Goal: Navigation & Orientation: Find specific page/section

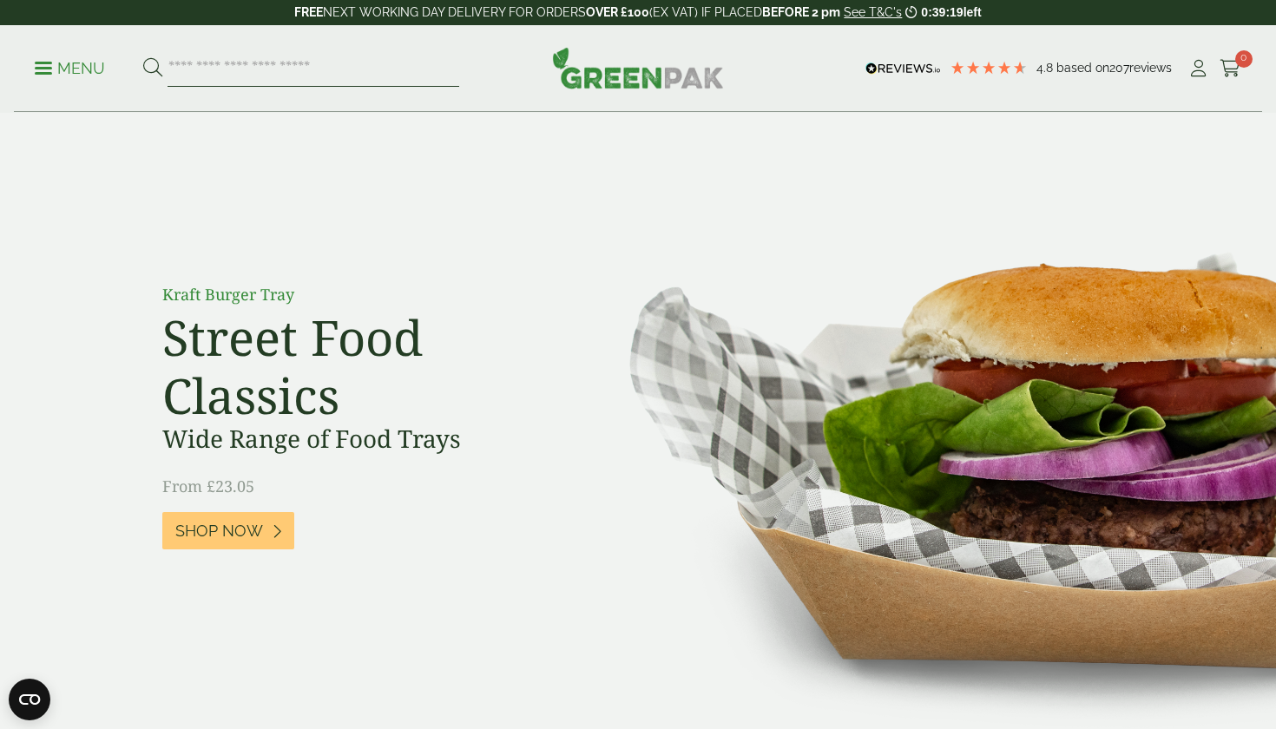
click at [321, 67] on input "search" at bounding box center [313, 68] width 292 height 36
click at [47, 82] on ul "Menu" at bounding box center [247, 68] width 424 height 36
click at [56, 75] on p "Menu" at bounding box center [70, 68] width 70 height 21
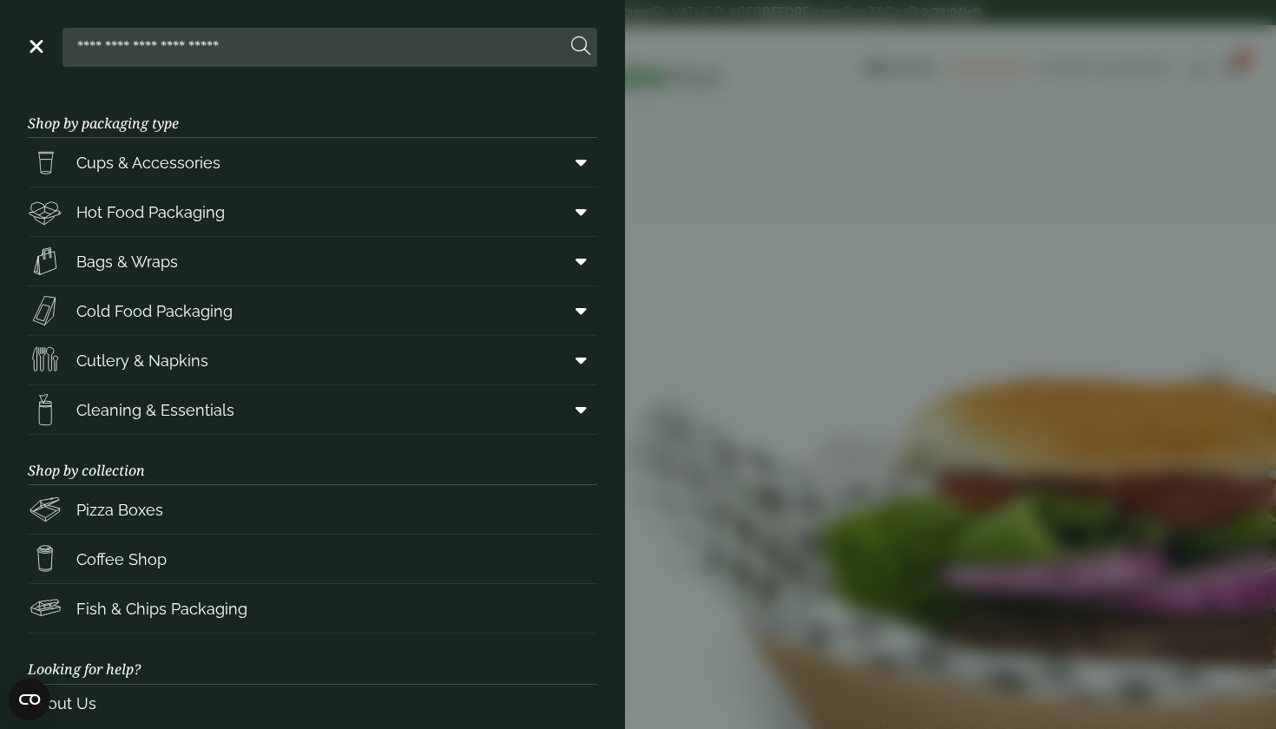
click at [40, 49] on link "Menu" at bounding box center [34, 44] width 17 height 17
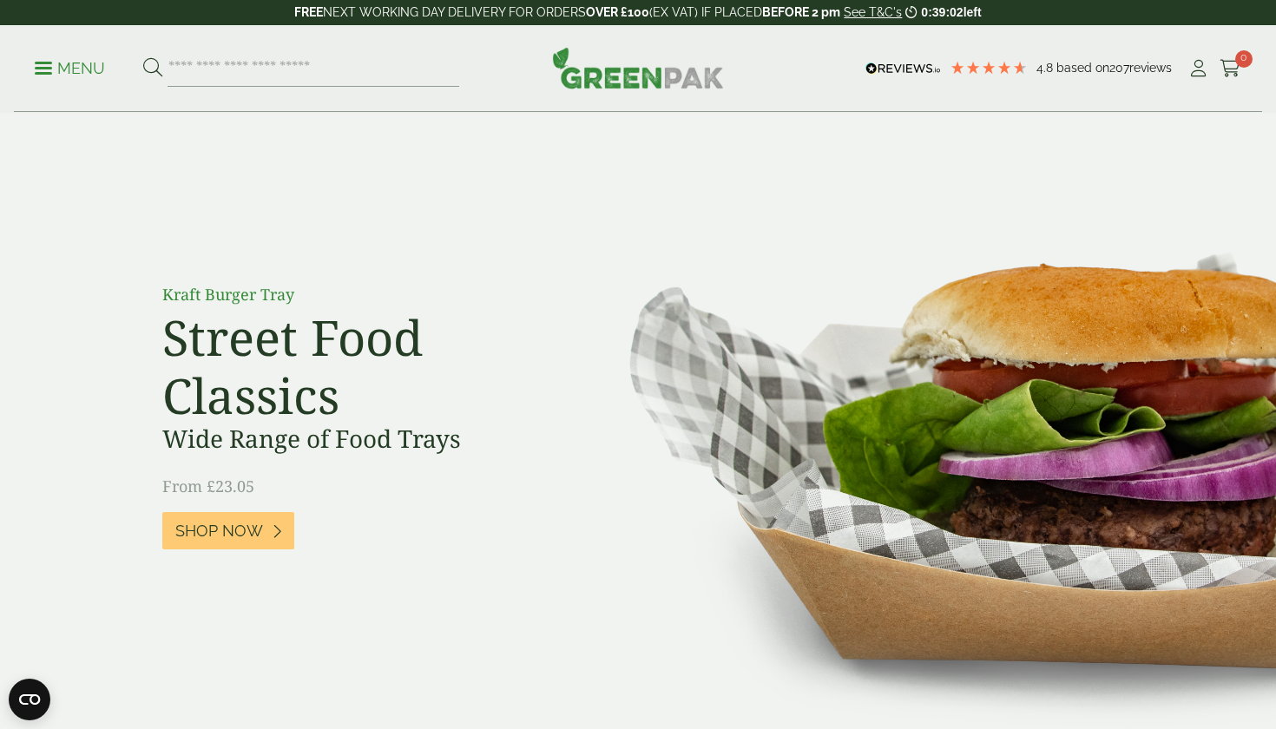
click at [80, 73] on p "Menu" at bounding box center [70, 68] width 70 height 21
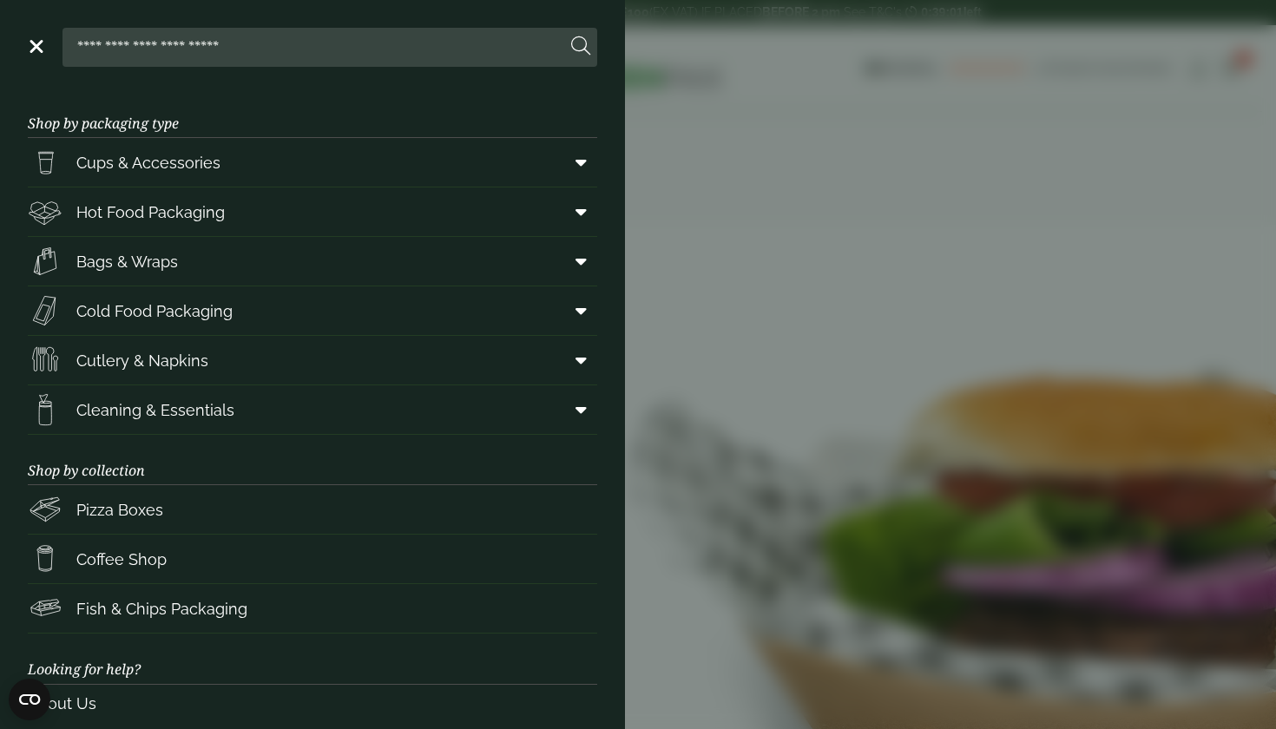
click at [29, 49] on link "Menu" at bounding box center [34, 44] width 17 height 17
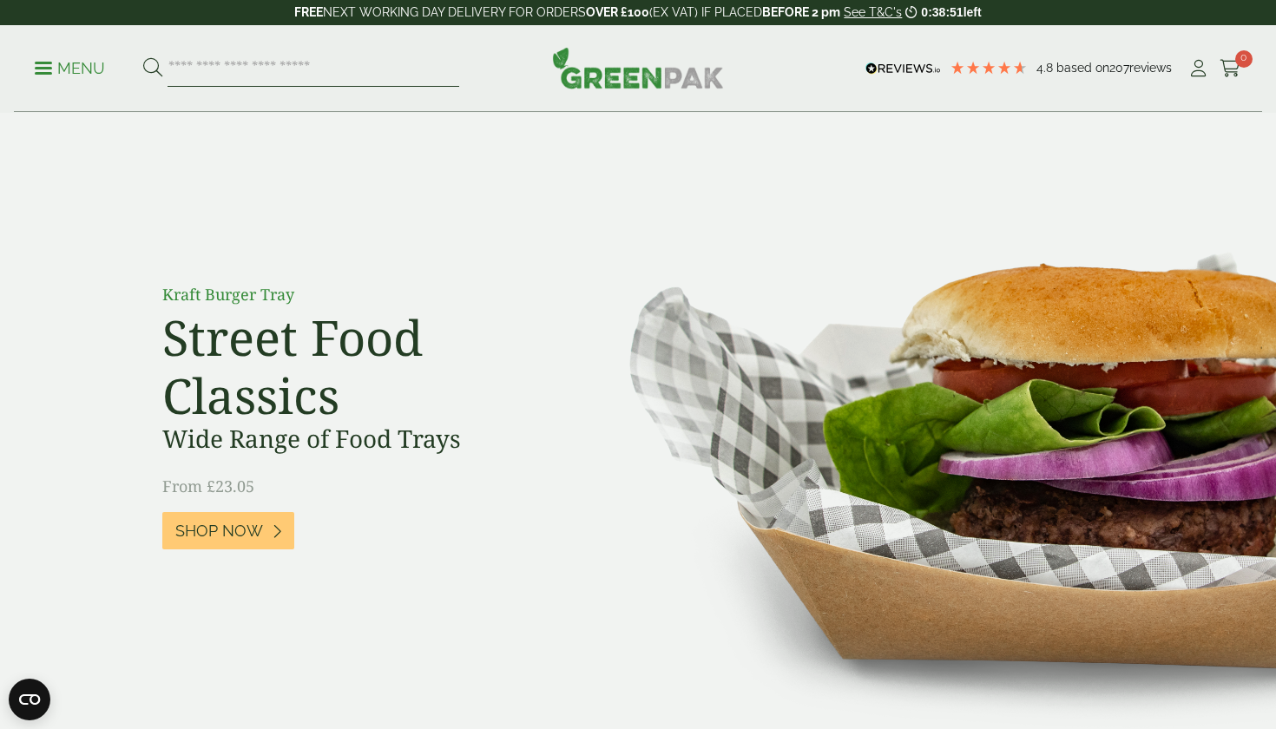
click at [218, 69] on input "search" at bounding box center [313, 68] width 292 height 36
click at [157, 31] on div "Menu 4.8 Based on 207 reviews My Account" at bounding box center [638, 68] width 1248 height 87
click at [160, 42] on div "Menu 4.8 Based on 207 reviews My Account" at bounding box center [638, 68] width 1248 height 87
click at [187, 69] on input "search" at bounding box center [313, 68] width 292 height 36
click at [174, 38] on div "Menu 4.8 Based on 207 reviews My Account" at bounding box center [638, 68] width 1248 height 87
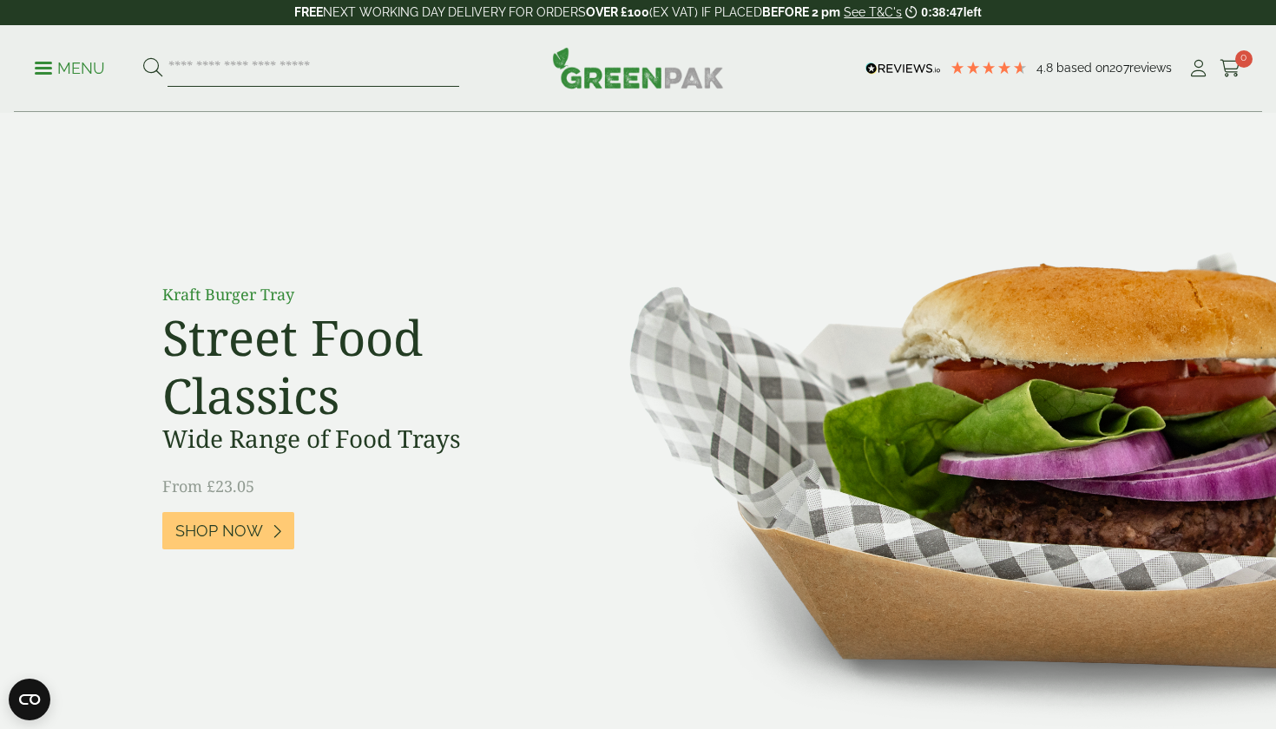
click at [195, 69] on input "search" at bounding box center [313, 68] width 292 height 36
click at [195, 40] on div "Menu 4.8 Based on 207 reviews My Account" at bounding box center [638, 68] width 1248 height 87
click at [210, 66] on input "search" at bounding box center [313, 68] width 292 height 36
click at [210, 23] on p "FREE NEXT WORKING DAY DELIVERY FOR ORDERS OVER £100 (EX VAT) IF PLACED BEFORE 2…" at bounding box center [638, 12] width 1276 height 25
click at [210, 56] on input "search" at bounding box center [313, 68] width 292 height 36
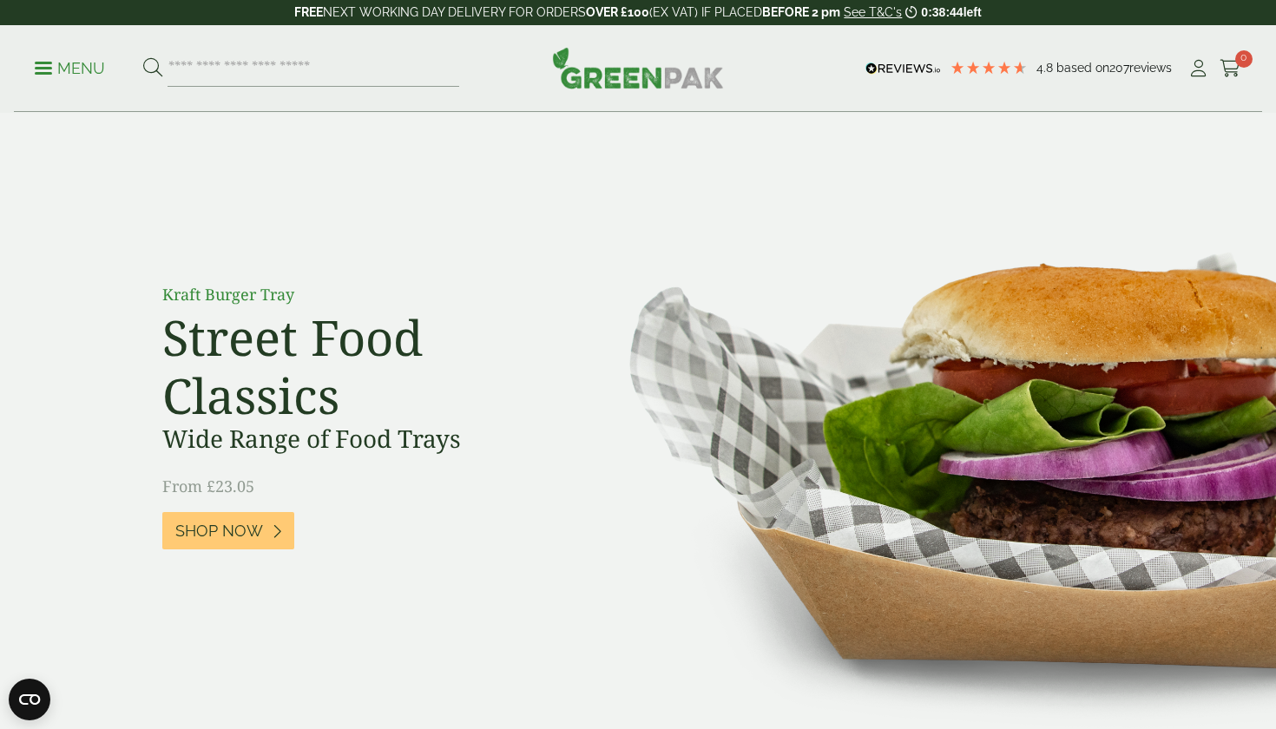
click at [200, 93] on div "Menu 4.8 Based on 207 reviews My Account" at bounding box center [638, 68] width 1248 height 87
click at [200, 58] on input "search" at bounding box center [313, 68] width 292 height 36
